Goal: Task Accomplishment & Management: Manage account settings

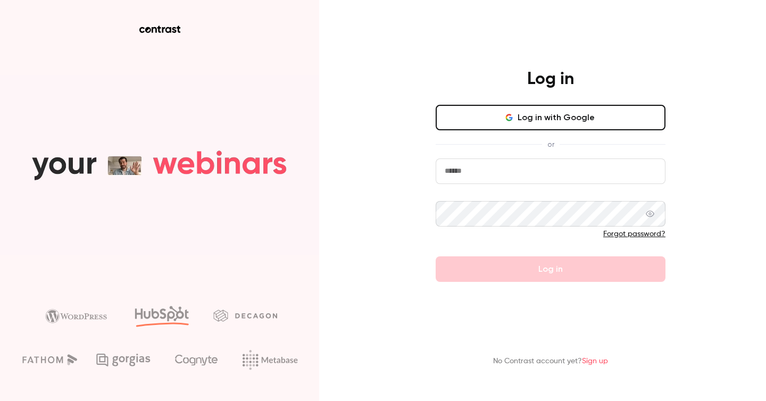
click at [544, 120] on button "Log in with Google" at bounding box center [551, 118] width 230 height 26
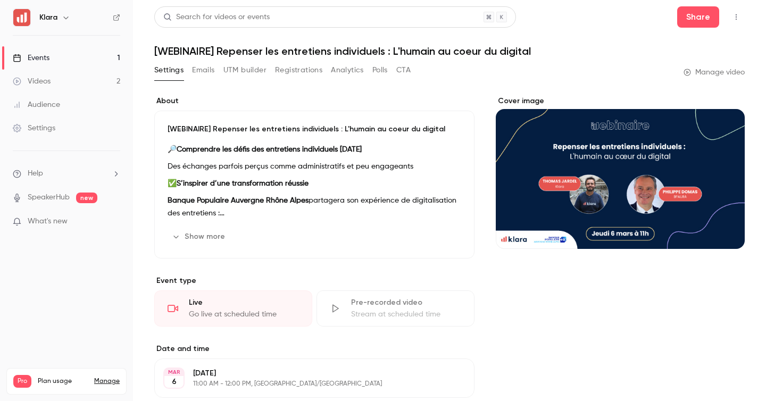
click at [87, 85] on link "Videos 2" at bounding box center [66, 81] width 133 height 23
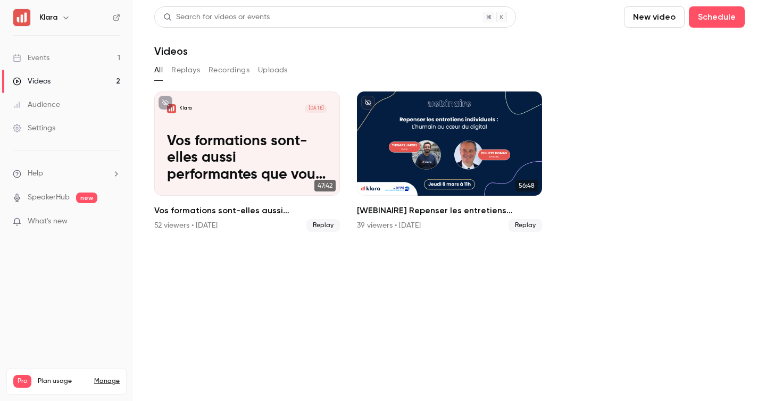
click at [94, 63] on link "Events 1" at bounding box center [66, 57] width 133 height 23
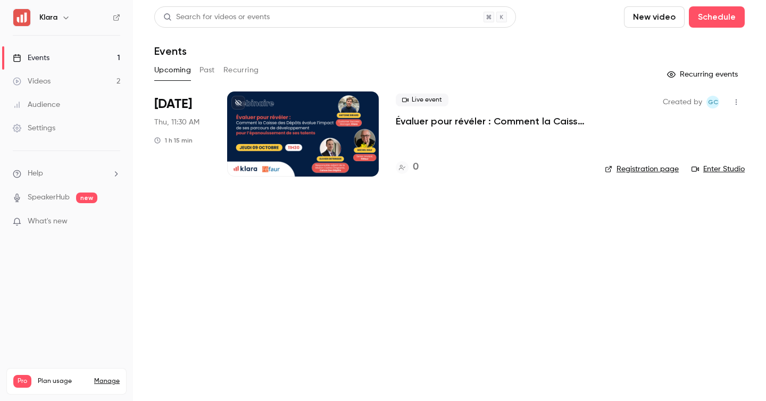
click at [206, 67] on button "Past" at bounding box center [207, 70] width 15 height 17
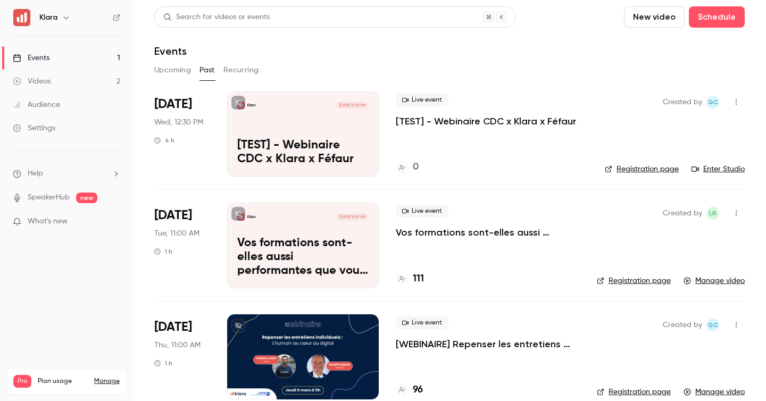
click at [467, 135] on div "Live event [TEST] - Webinaire CDC x Klara x Féfaur 0" at bounding box center [492, 134] width 192 height 85
click at [469, 116] on p "[TEST] - Webinaire CDC x Klara x Féfaur" at bounding box center [486, 121] width 180 height 13
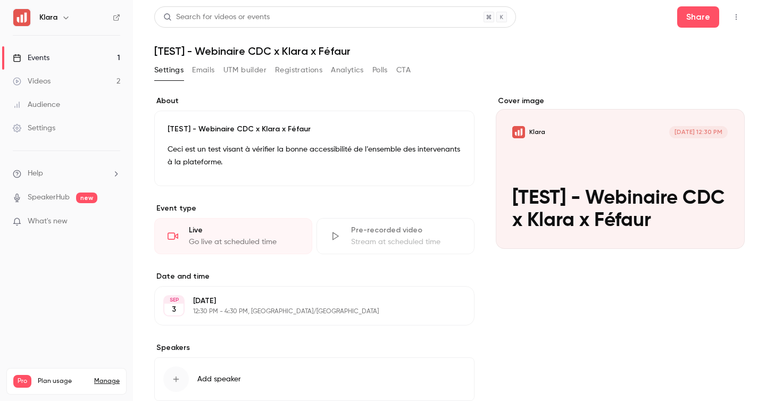
scroll to position [66, 0]
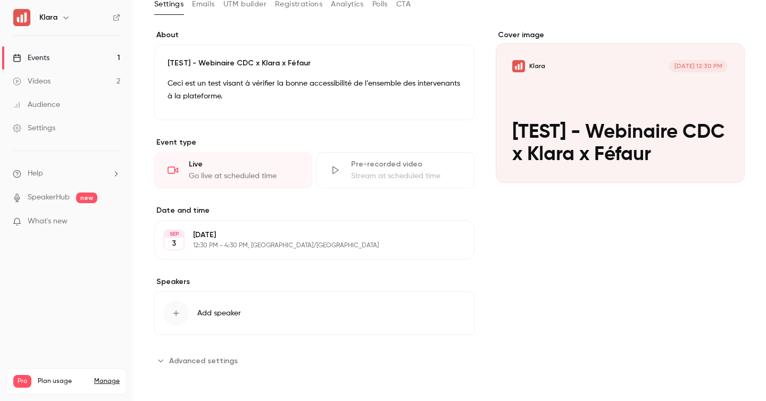
click at [264, 237] on p "[DATE]" at bounding box center [305, 235] width 225 height 11
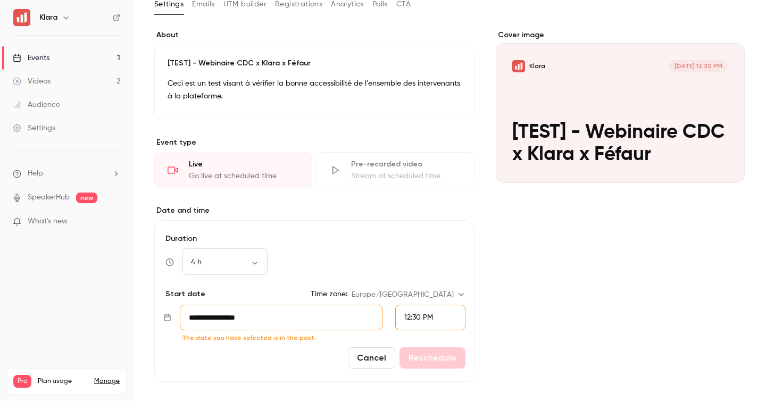
click at [293, 331] on form "**********" at bounding box center [314, 301] width 320 height 162
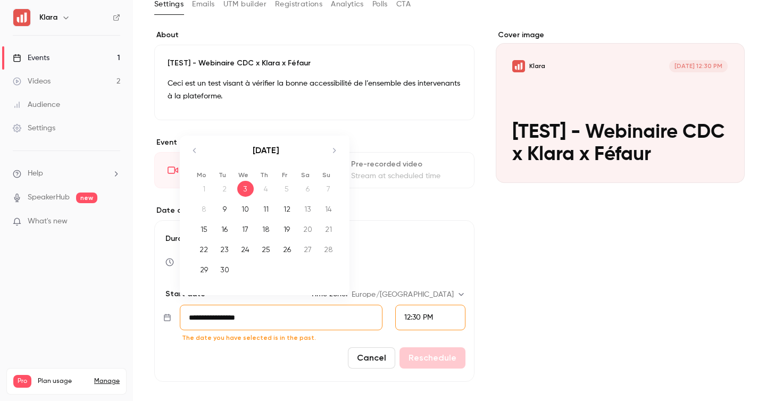
click at [300, 311] on input "**********" at bounding box center [281, 318] width 203 height 26
click at [225, 206] on div "9" at bounding box center [225, 209] width 16 height 16
type input "**********"
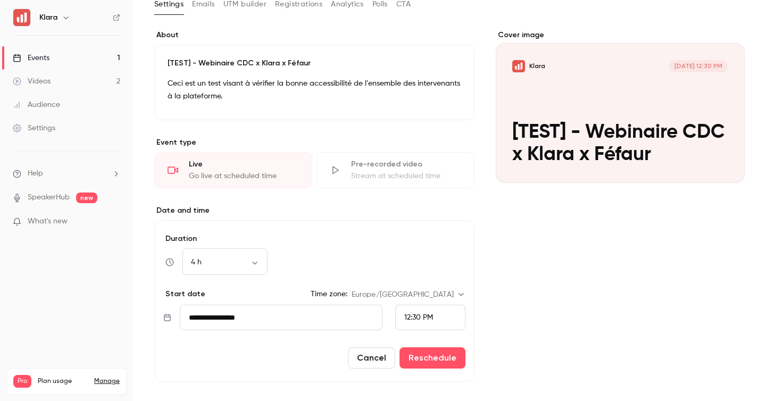
click at [421, 316] on span "12:30 PM" at bounding box center [418, 317] width 29 height 7
click at [365, 220] on div at bounding box center [383, 200] width 766 height 401
click at [435, 354] on button "Reschedule" at bounding box center [433, 357] width 66 height 21
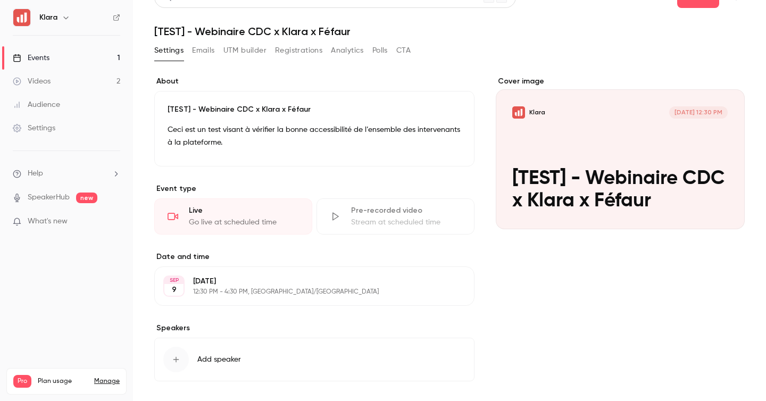
scroll to position [0, 0]
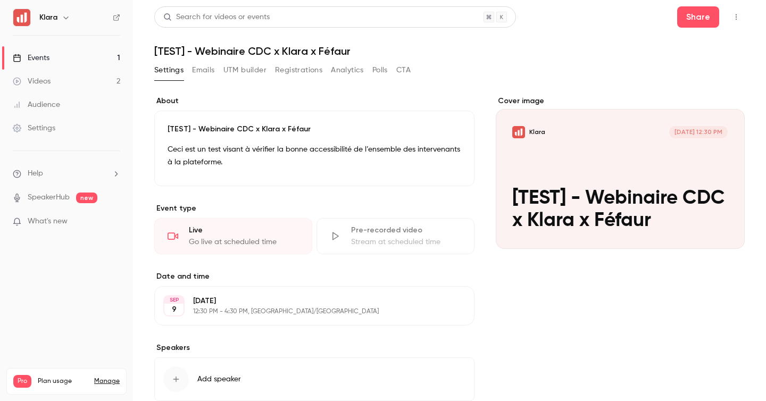
click at [100, 55] on link "Events 1" at bounding box center [66, 57] width 133 height 23
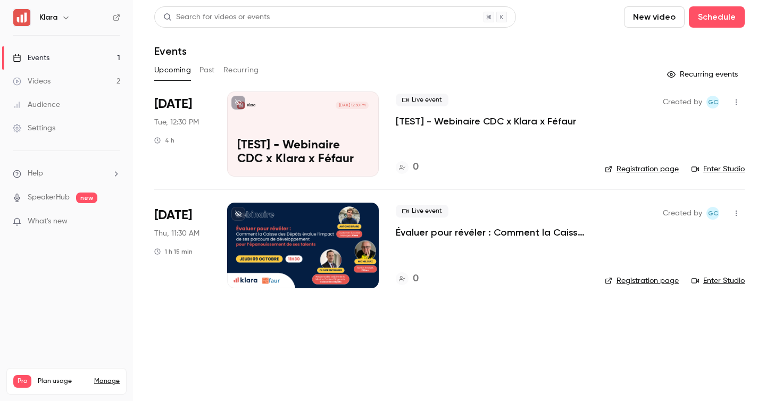
click at [496, 126] on p "[TEST] - Webinaire CDC x Klara x Féfaur" at bounding box center [486, 121] width 180 height 13
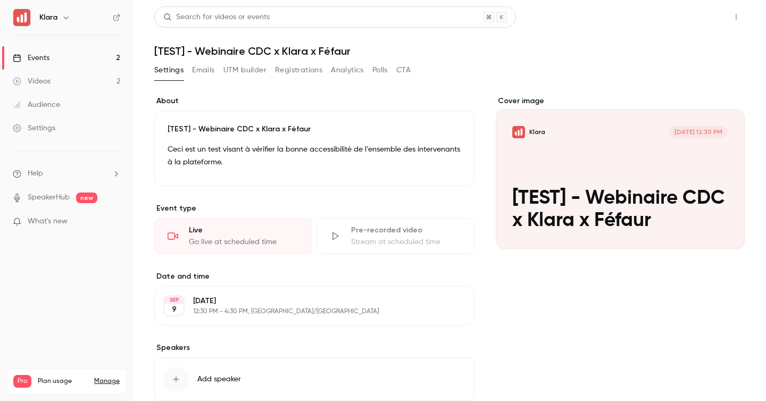
click at [699, 15] on button "Share" at bounding box center [698, 16] width 42 height 21
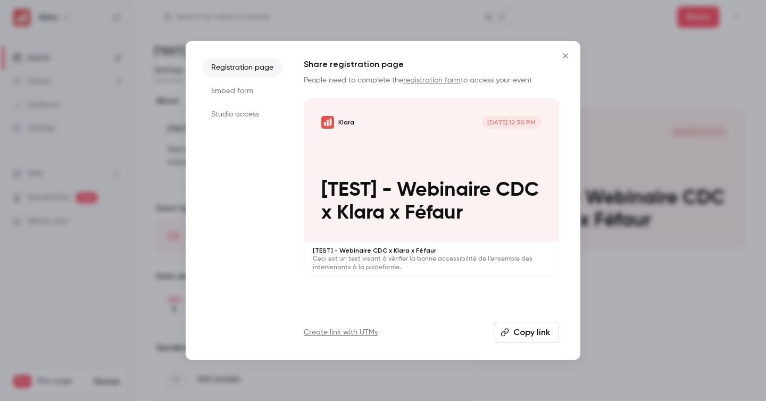
click at [656, 161] on div at bounding box center [383, 200] width 766 height 401
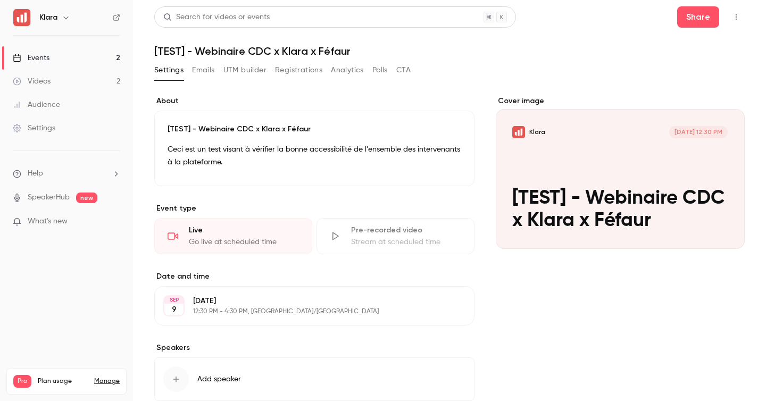
click at [734, 14] on icon "button" at bounding box center [736, 16] width 9 height 7
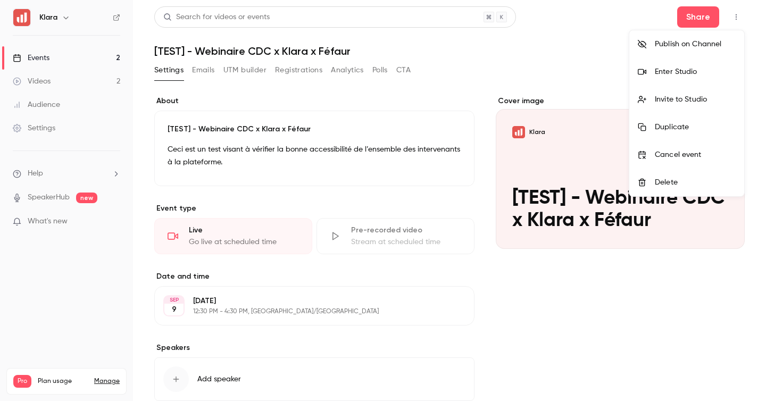
click at [694, 102] on div "Invite to Studio" at bounding box center [695, 99] width 81 height 11
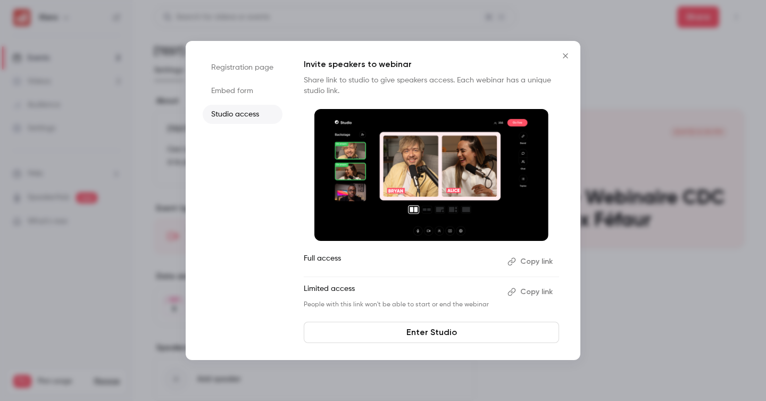
click at [534, 261] on button "Copy link" at bounding box center [531, 261] width 56 height 17
click at [616, 114] on div at bounding box center [383, 200] width 766 height 401
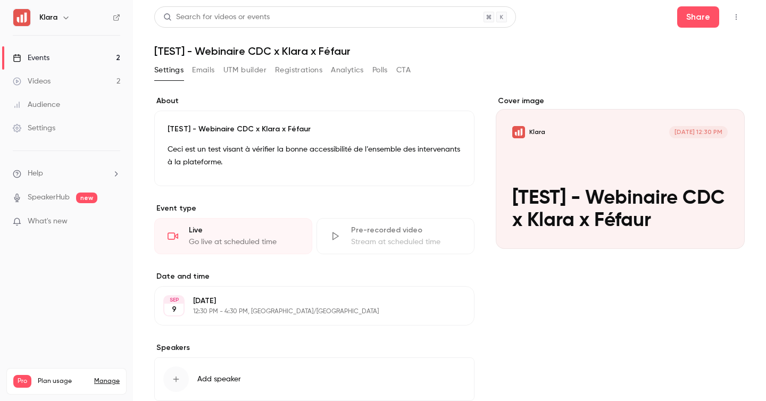
click at [234, 308] on p "12:30 PM - 4:30 PM, [GEOGRAPHIC_DATA]/[GEOGRAPHIC_DATA]" at bounding box center [305, 312] width 225 height 9
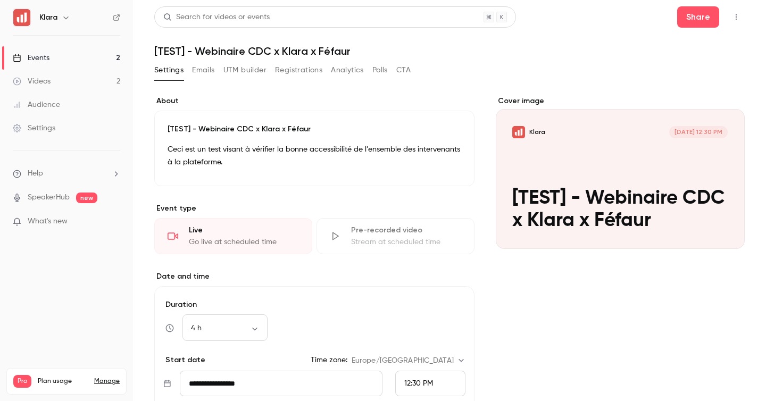
scroll to position [120, 0]
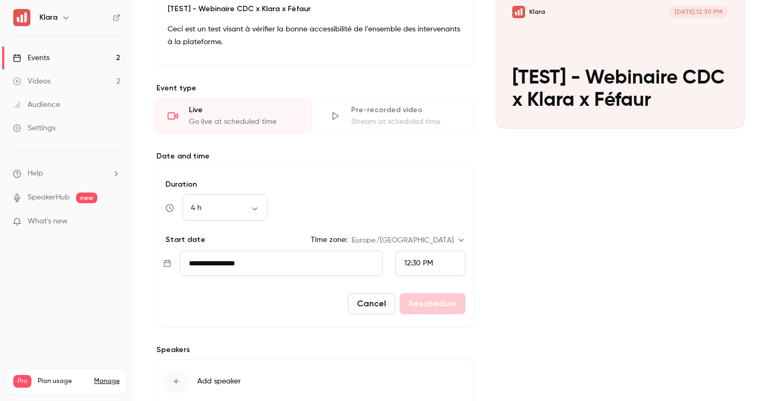
click at [425, 259] on div "12:30 PM" at bounding box center [418, 263] width 29 height 11
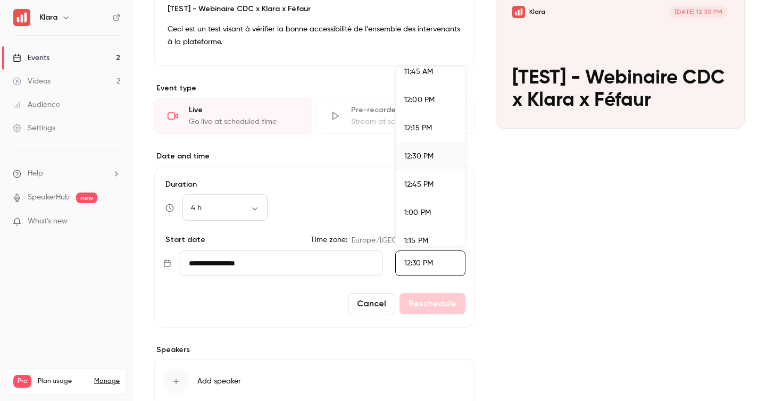
click at [431, 211] on div "1:00 PM" at bounding box center [430, 213] width 52 height 11
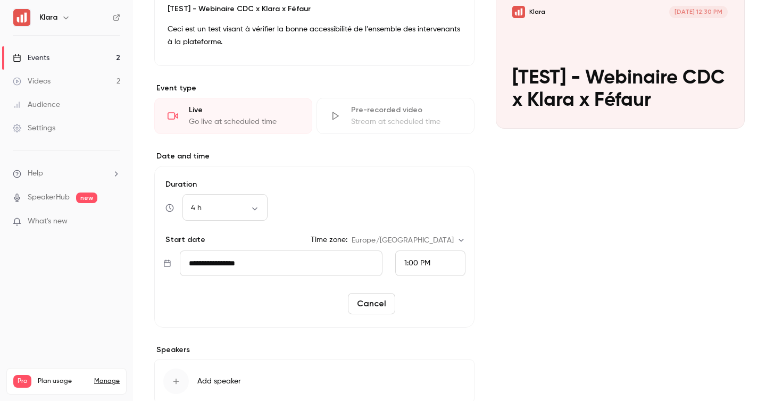
click at [456, 301] on button "Reschedule" at bounding box center [433, 303] width 66 height 21
